Goal: Transaction & Acquisition: Download file/media

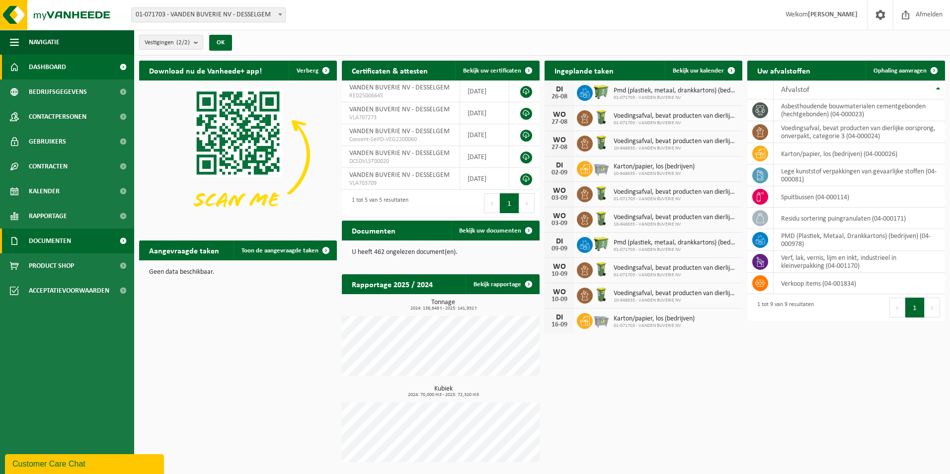
click at [58, 246] on span "Documenten" at bounding box center [50, 241] width 42 height 25
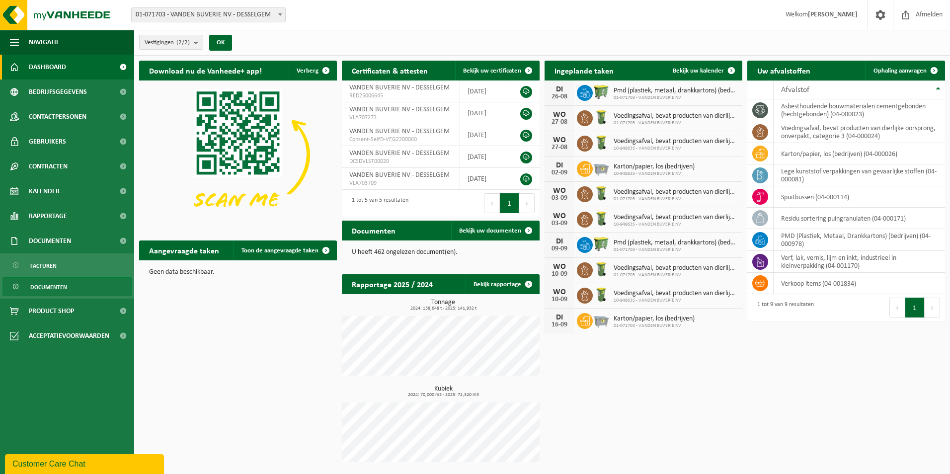
click at [50, 281] on span "Documenten" at bounding box center [48, 287] width 37 height 19
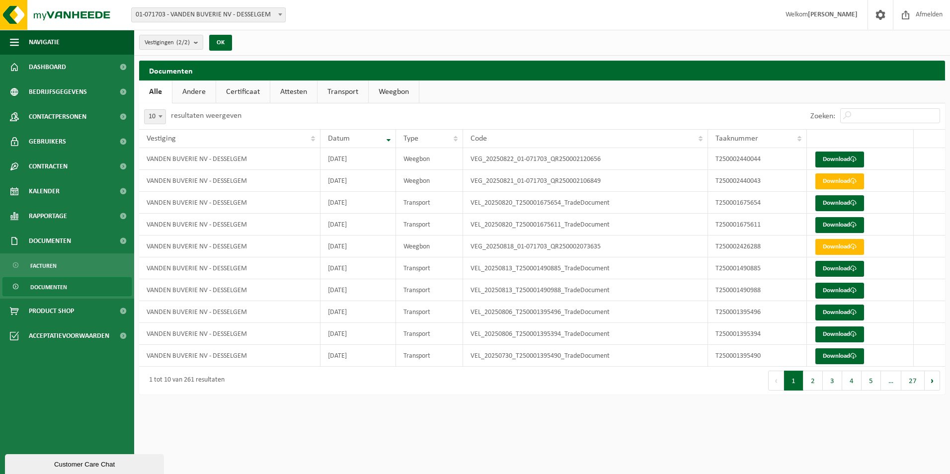
click at [350, 96] on link "Transport" at bounding box center [343, 92] width 51 height 23
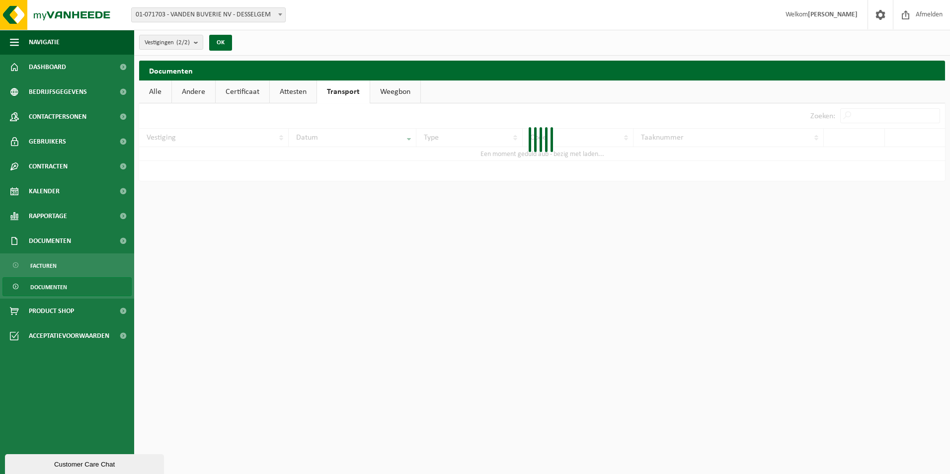
click at [370, 90] on link "Weegbon" at bounding box center [395, 92] width 50 height 23
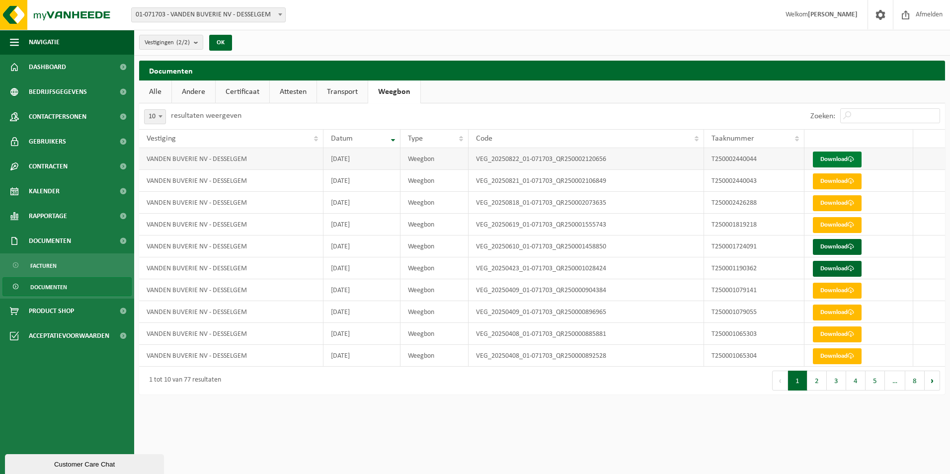
click at [829, 161] on link "Download" at bounding box center [837, 160] width 49 height 16
click at [838, 161] on link "Download" at bounding box center [837, 160] width 49 height 16
